Goal: Task Accomplishment & Management: Manage account settings

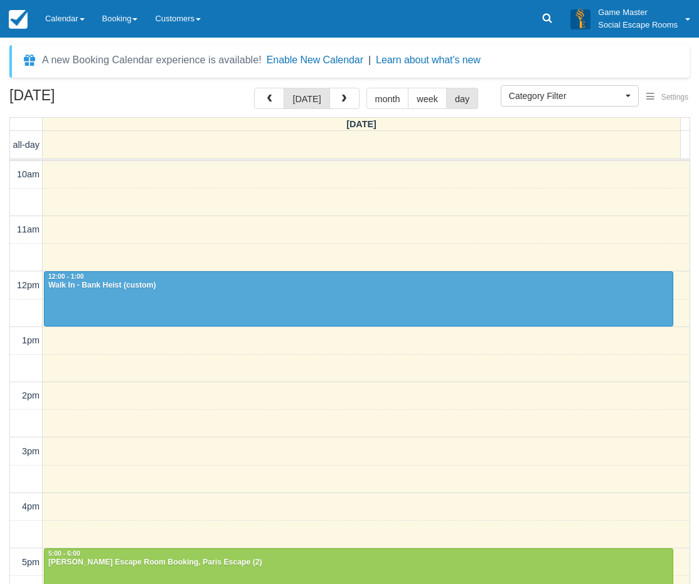
select select
drag, startPoint x: 0, startPoint y: 0, endPoint x: 4, endPoint y: 482, distance: 481.6
click at [4, 490] on div "August 14, 2025 today month week day Thursday all-day 10am 11am 12pm 1pm 2pm 3p…" at bounding box center [349, 355] width 699 height 534
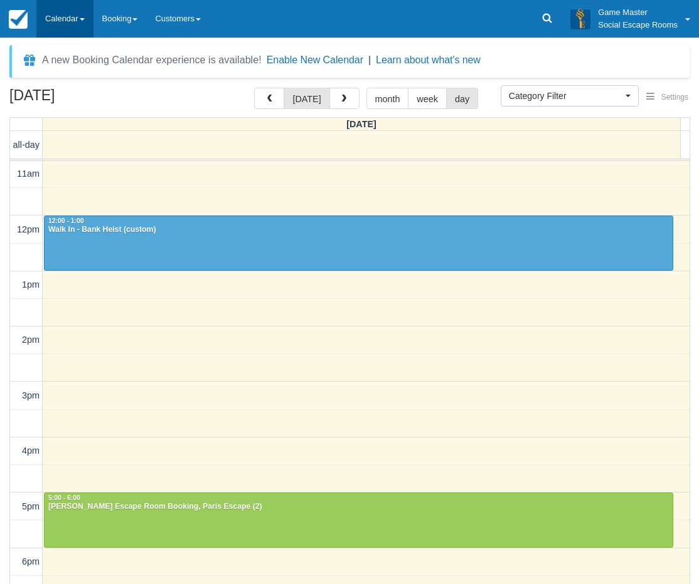
click at [58, 19] on link "Calendar" at bounding box center [64, 19] width 57 height 38
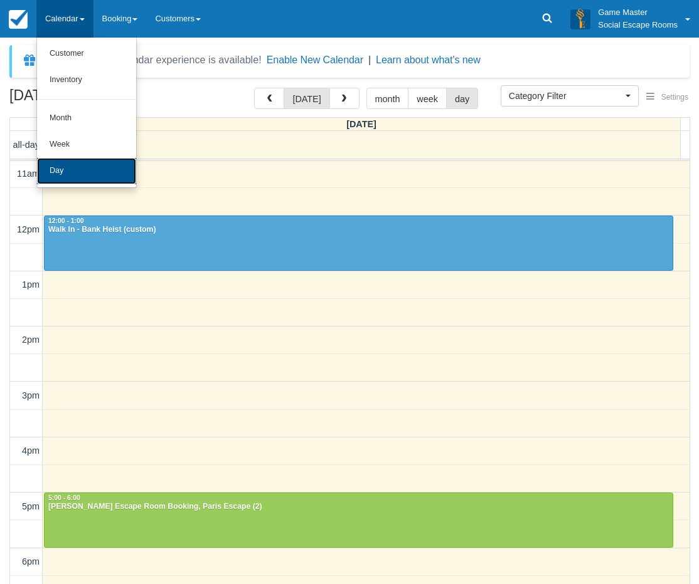
click at [68, 176] on link "Day" at bounding box center [86, 171] width 99 height 26
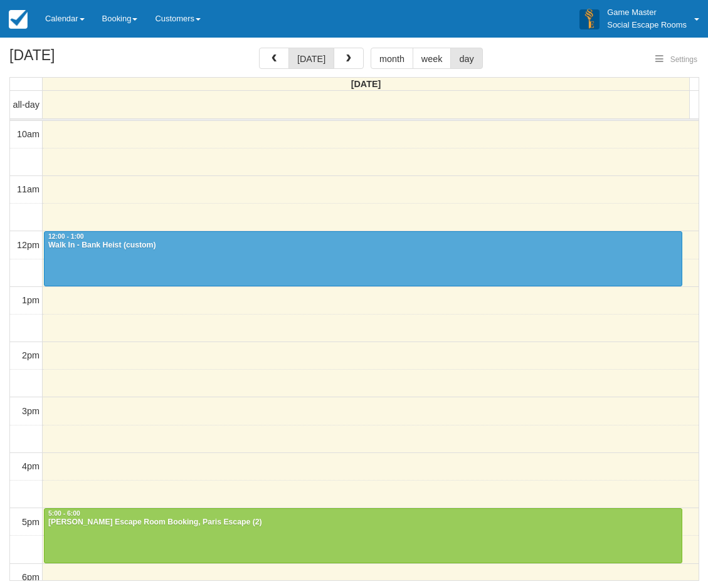
select select
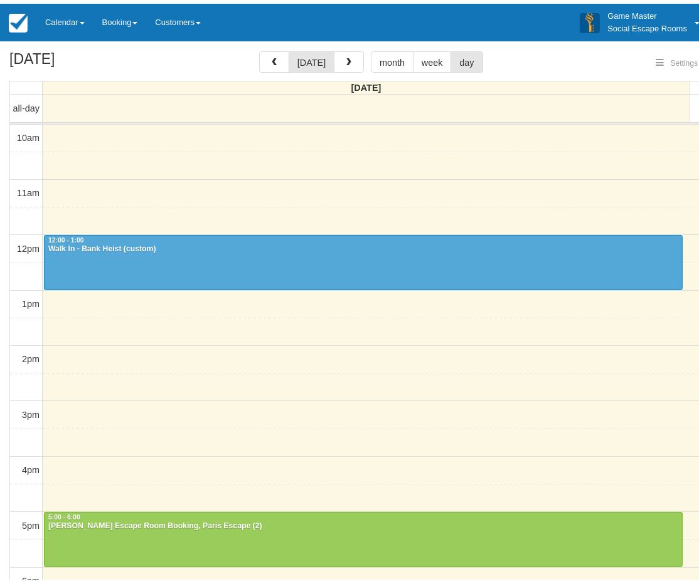
scroll to position [222, 0]
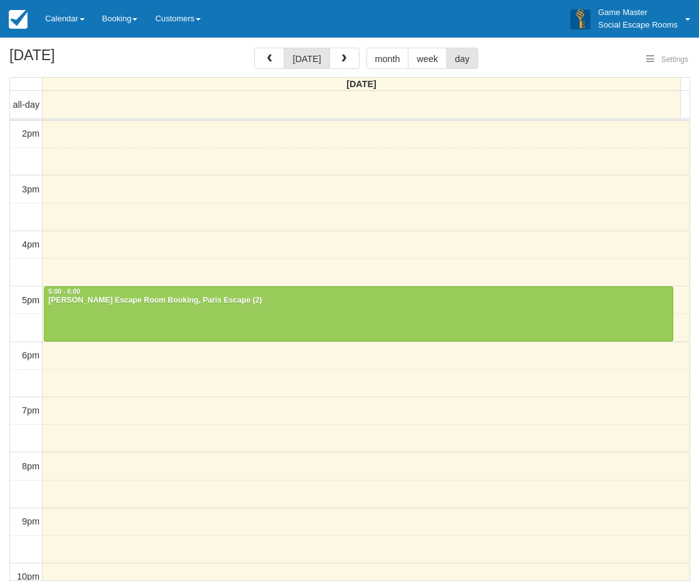
select select
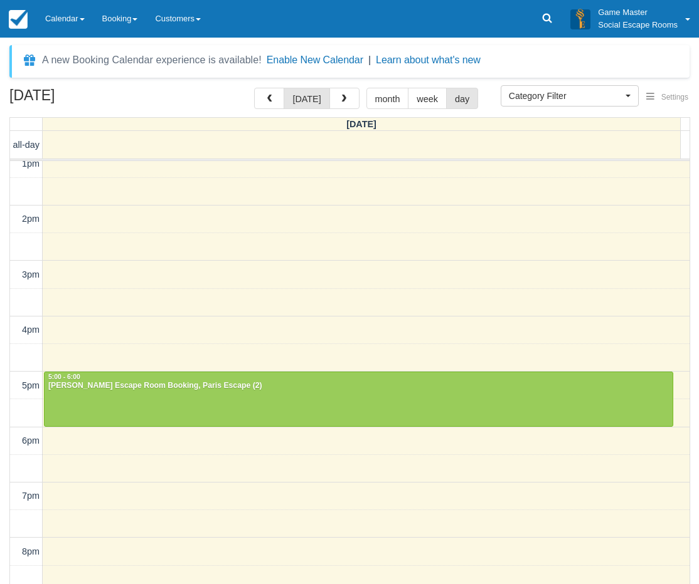
scroll to position [232, 0]
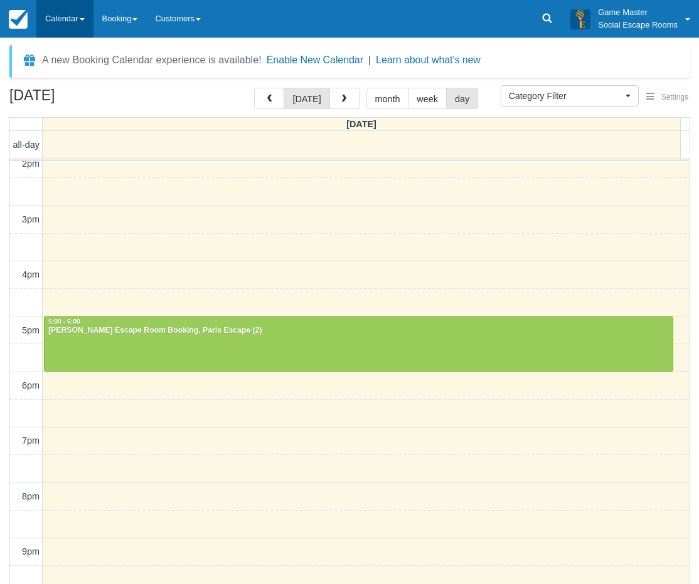
click at [60, 13] on link "Calendar" at bounding box center [64, 19] width 57 height 38
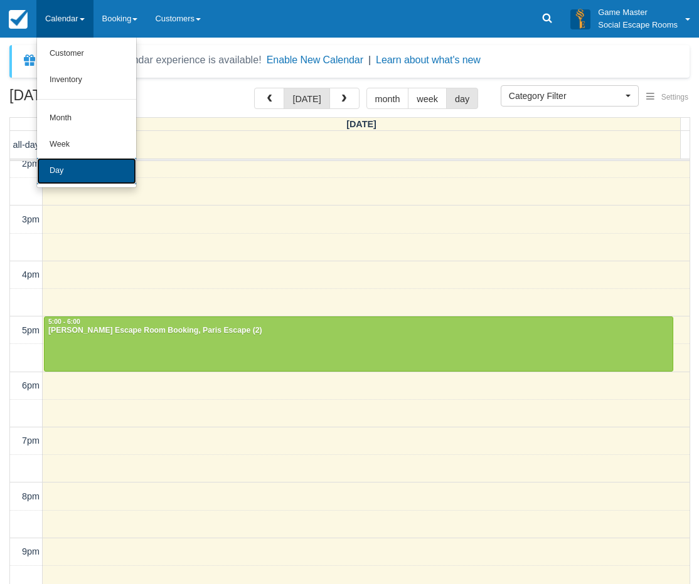
click at [63, 173] on link "Day" at bounding box center [86, 171] width 99 height 26
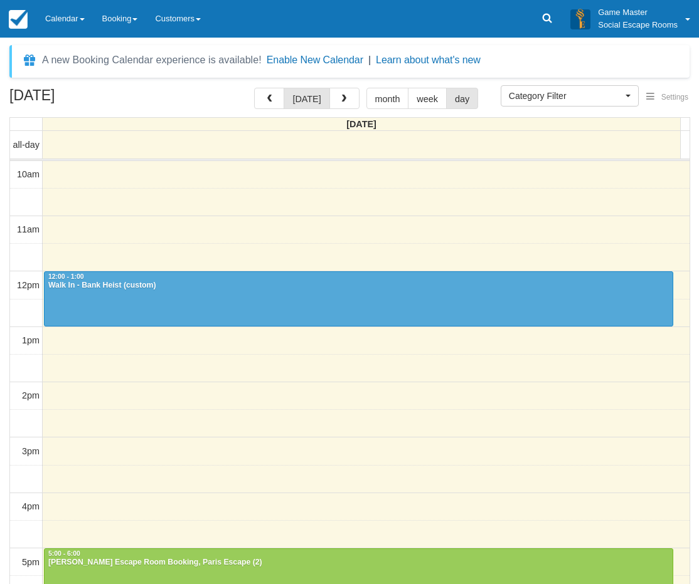
select select
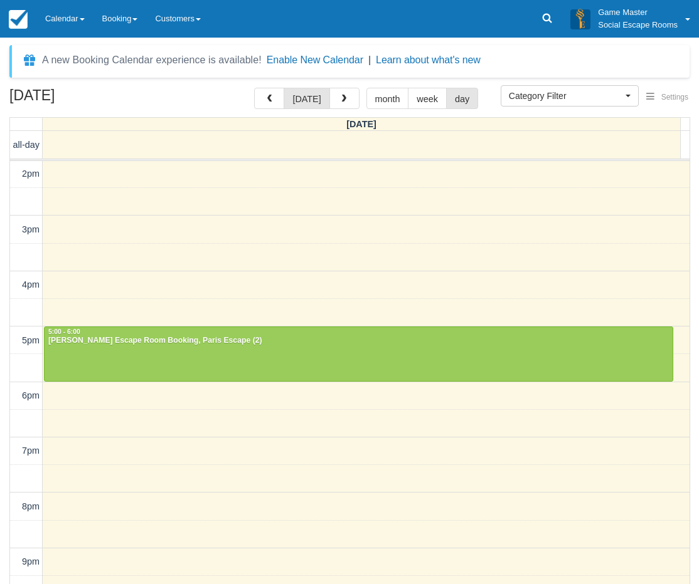
click at [260, 21] on div "Menu Calendar Customer Inventory Month Week Day Booking Notes New Booking Merch…" at bounding box center [349, 19] width 699 height 38
click at [68, 31] on link "Calendar" at bounding box center [64, 19] width 57 height 38
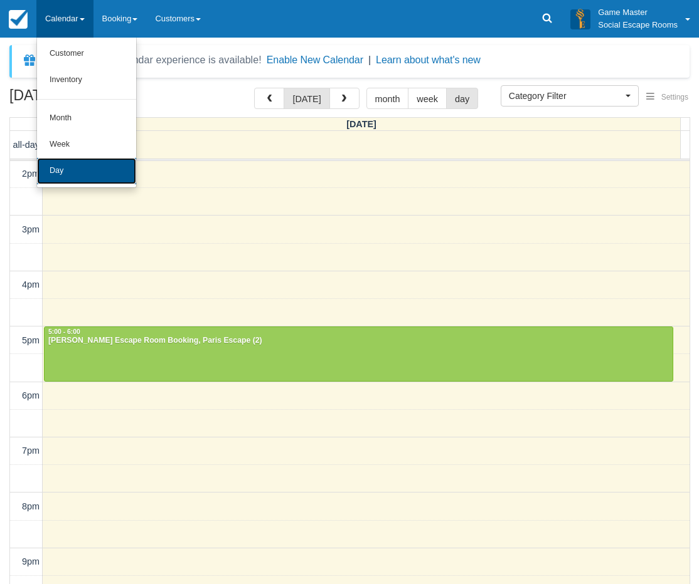
click at [82, 164] on link "Day" at bounding box center [86, 171] width 99 height 26
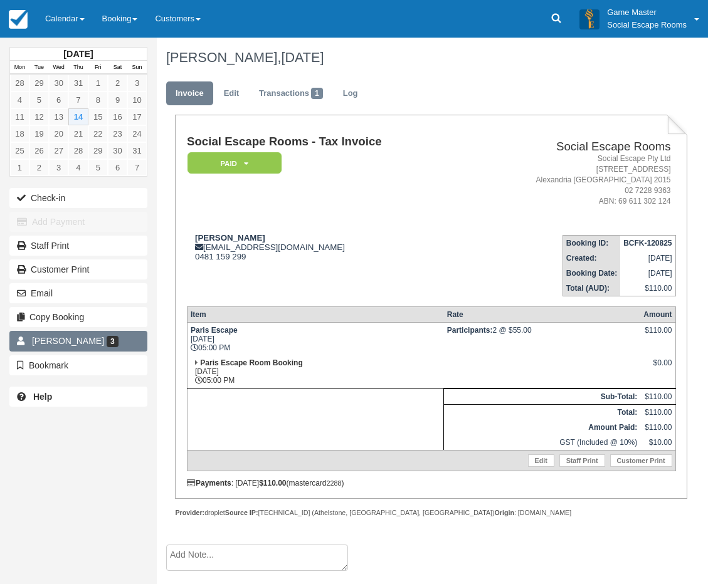
click at [88, 339] on link "Sonia 3" at bounding box center [78, 341] width 138 height 20
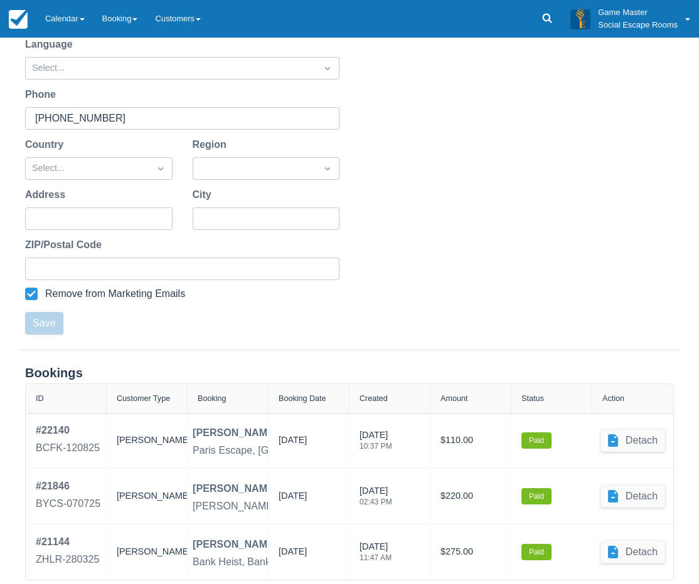
scroll to position [273, 0]
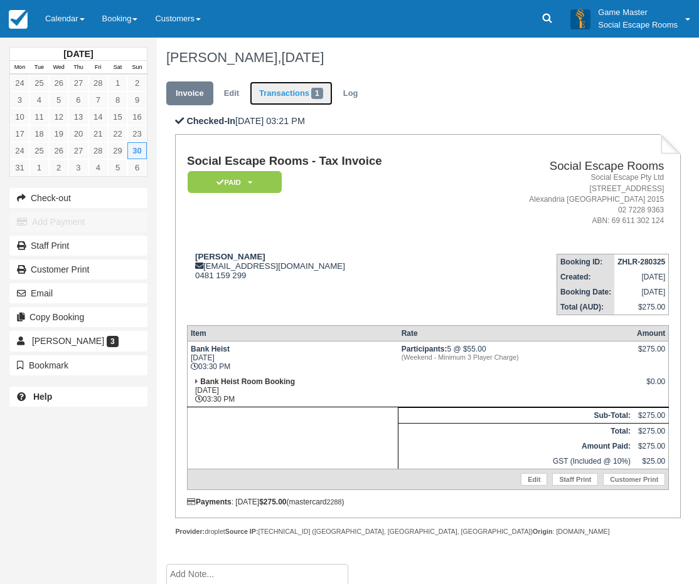
click at [291, 100] on link "Transactions 1" at bounding box center [291, 94] width 83 height 24
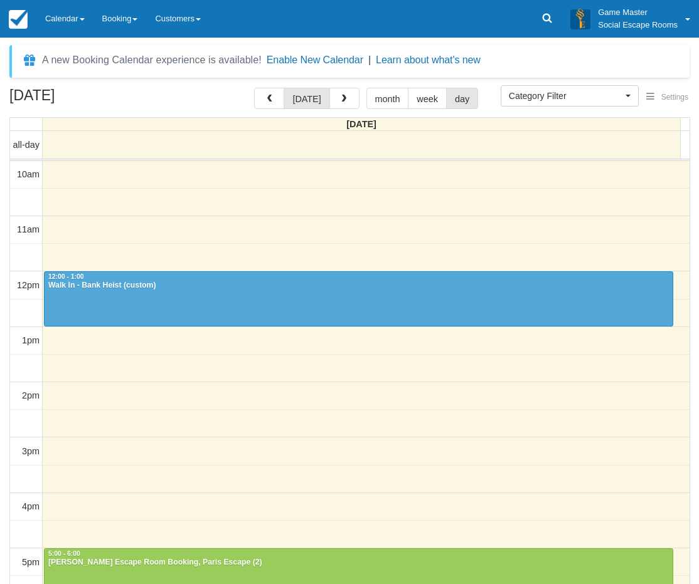
select select
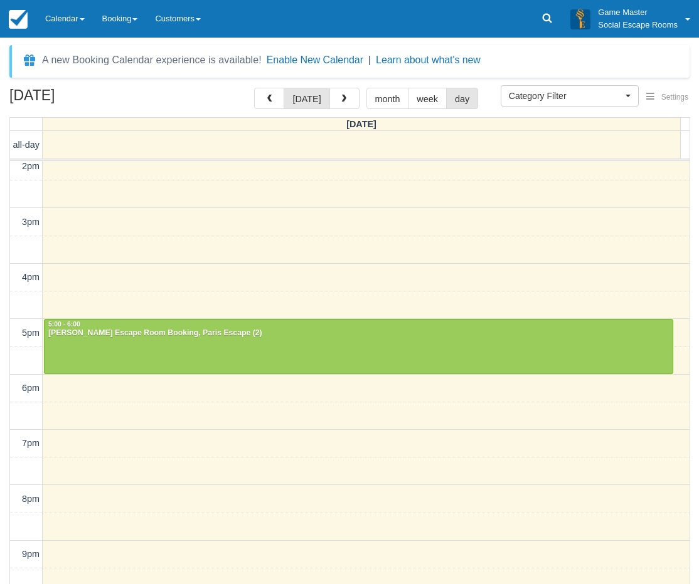
scroll to position [232, 0]
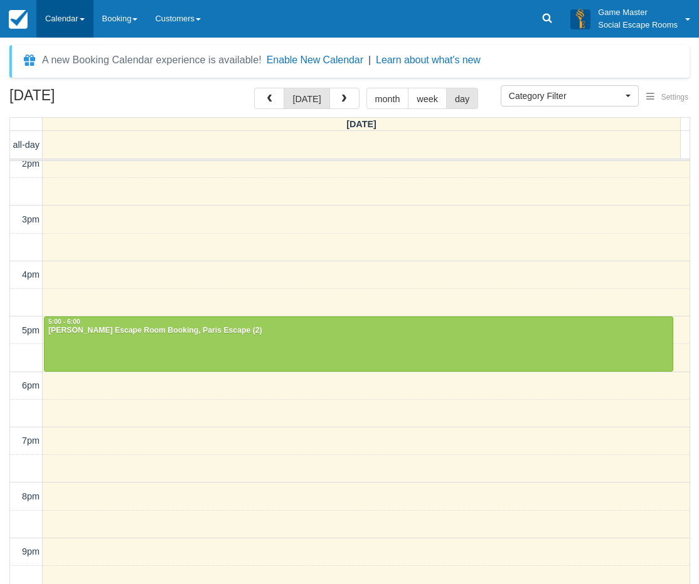
click at [63, 24] on link "Calendar" at bounding box center [64, 19] width 57 height 38
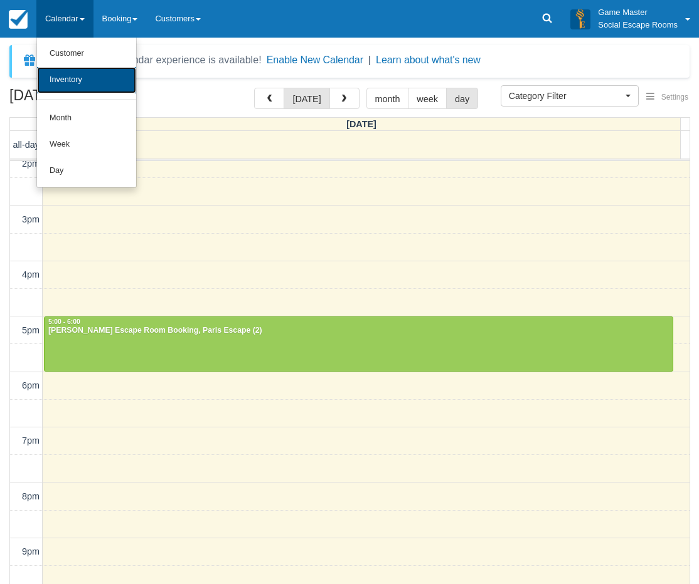
click at [71, 79] on link "Inventory" at bounding box center [86, 80] width 99 height 26
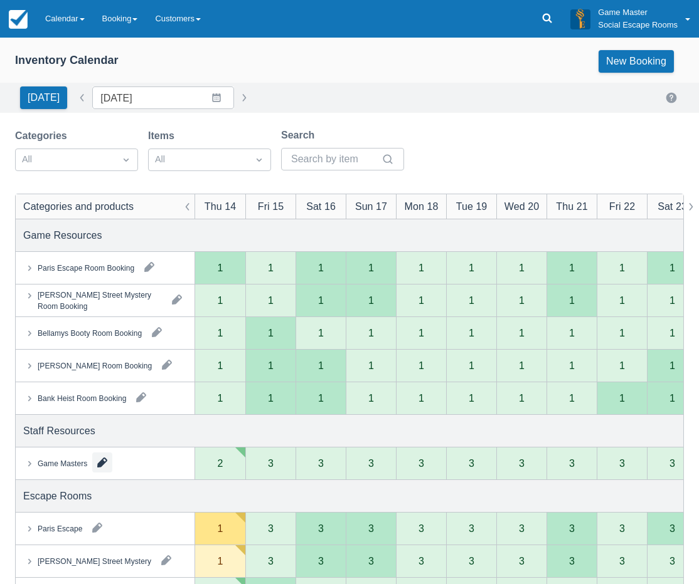
click at [106, 462] on button "button" at bounding box center [102, 463] width 20 height 20
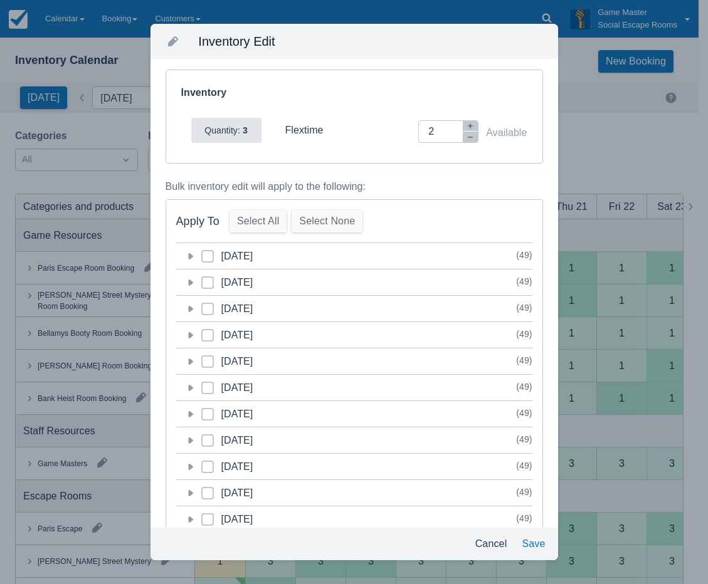
click at [211, 256] on span at bounding box center [207, 261] width 13 height 23
click at [202, 253] on input "category-1755093600" at bounding box center [201, 253] width 1 height 1
checkbox input "true"
click at [535, 539] on button "Save" at bounding box center [533, 544] width 33 height 23
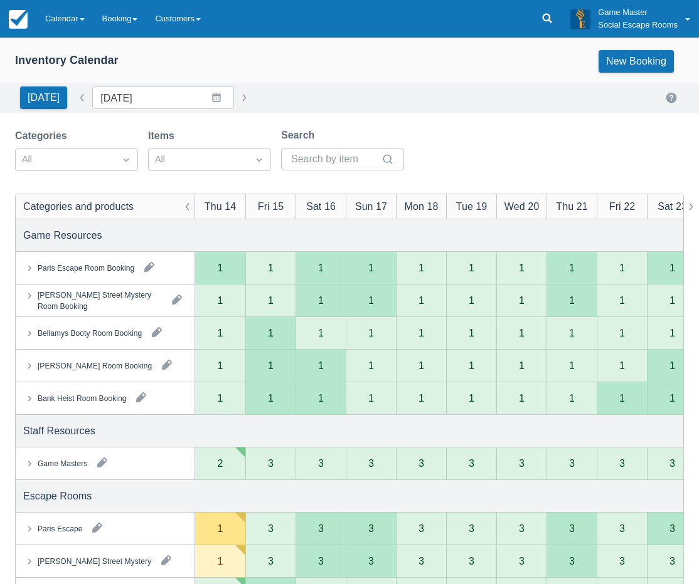
click at [12, 185] on div "Categories All Items All Search Categories and products Thu 14 Fri 15 Sat 16 Su…" at bounding box center [349, 561] width 699 height 867
click at [72, 25] on link "Calendar" at bounding box center [64, 19] width 57 height 38
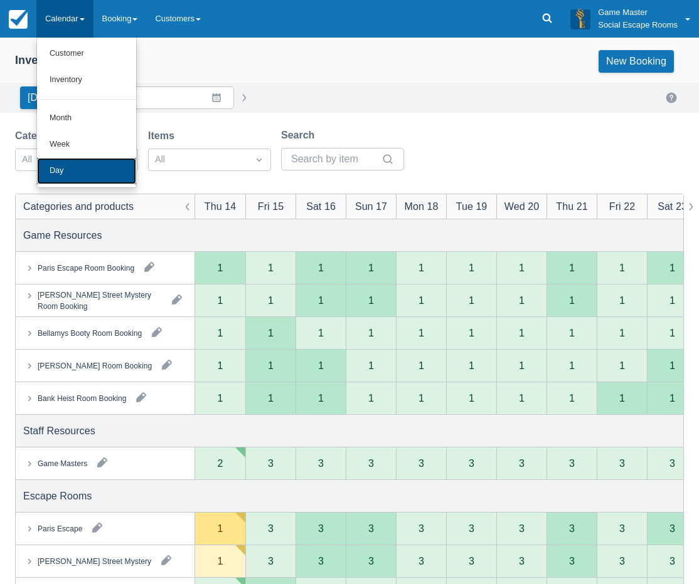
click at [72, 161] on link "Day" at bounding box center [86, 171] width 99 height 26
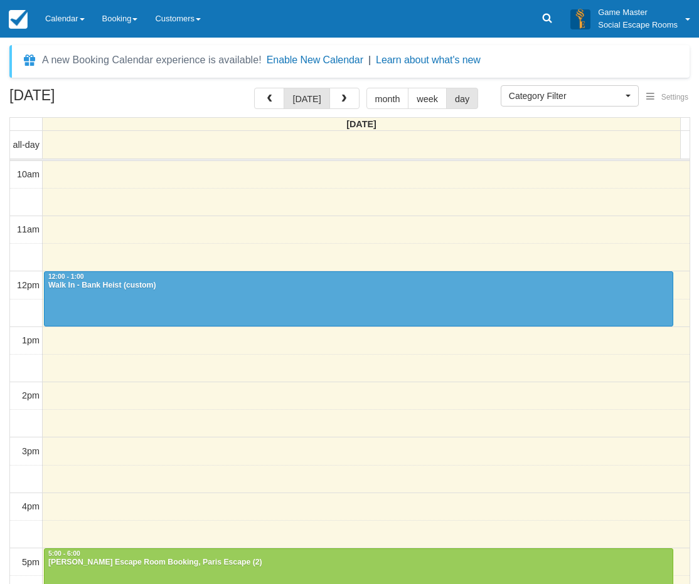
select select
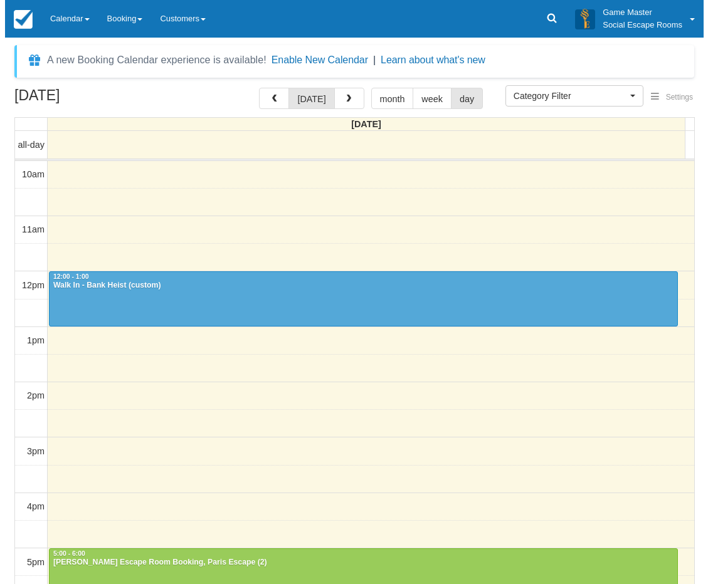
scroll to position [222, 0]
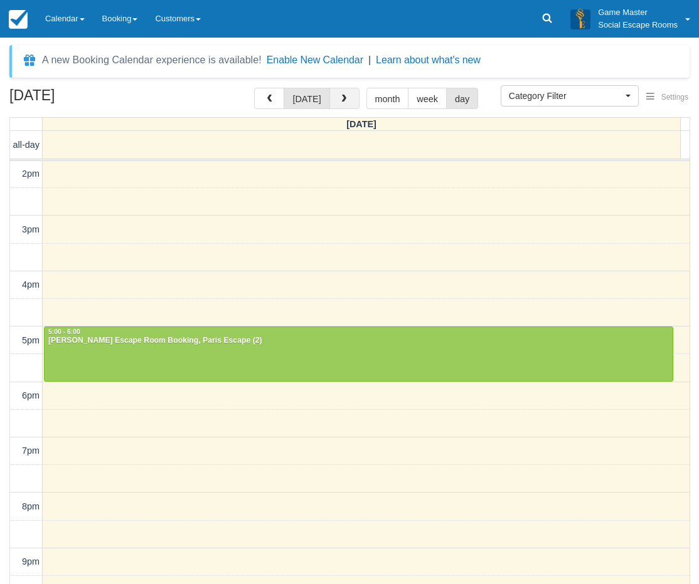
click at [341, 101] on span "button" at bounding box center [343, 99] width 9 height 9
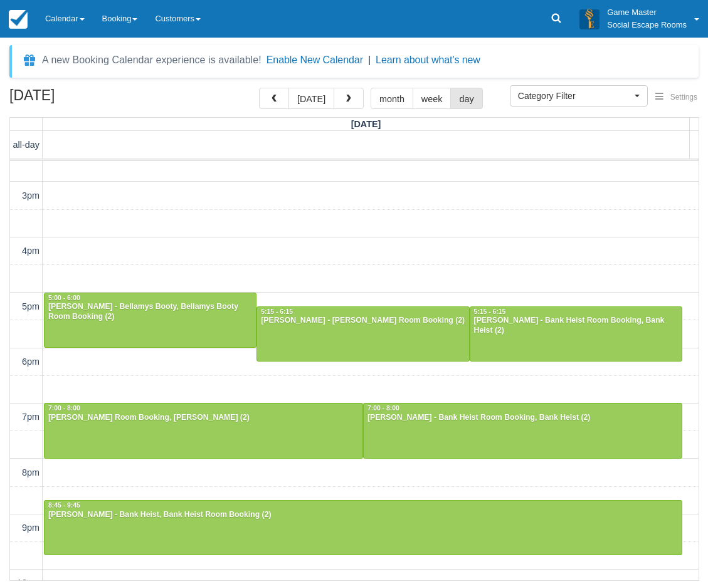
scroll to position [272, 0]
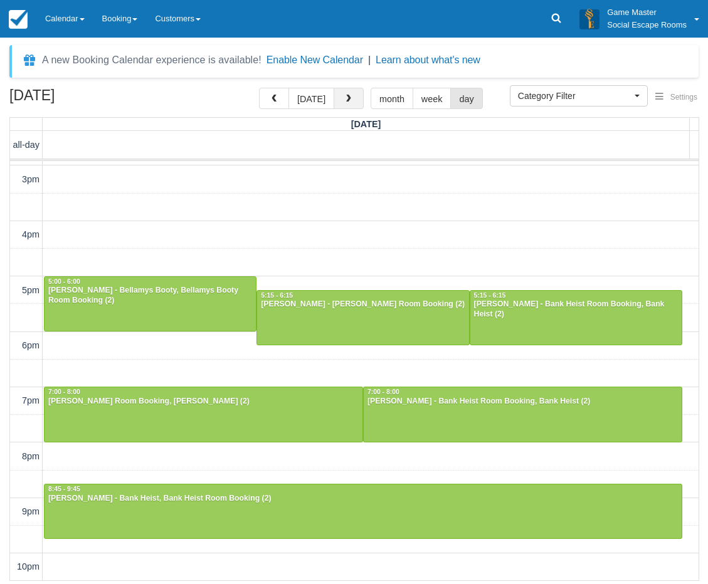
click at [352, 101] on button "button" at bounding box center [349, 98] width 30 height 21
